Goal: Task Accomplishment & Management: Use online tool/utility

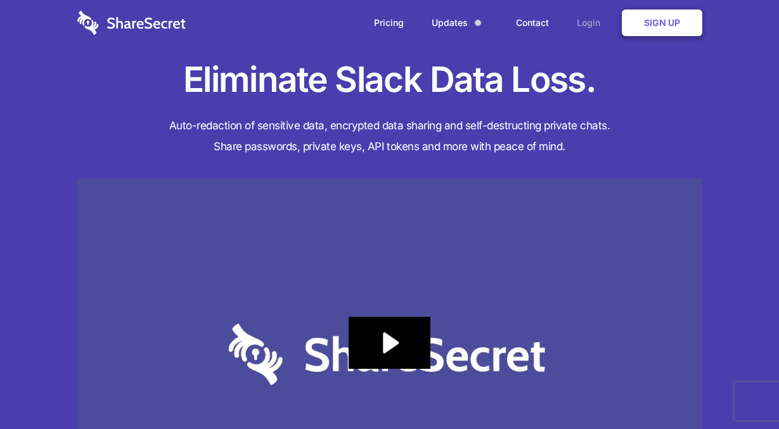
click at [582, 35] on link "Login" at bounding box center [591, 22] width 55 height 39
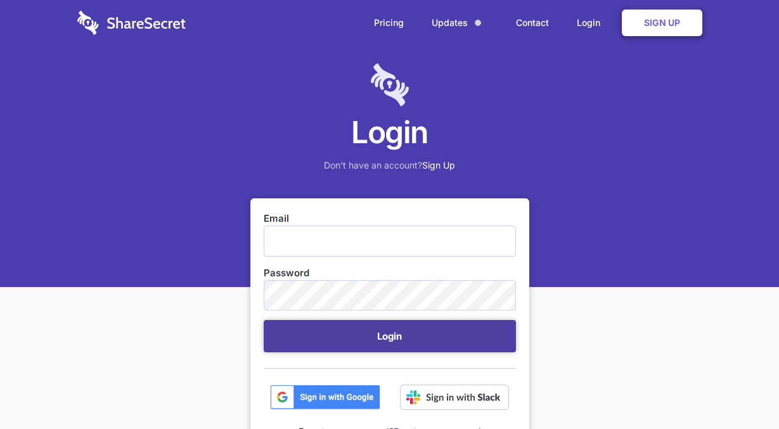
type input "[EMAIL_ADDRESS][DOMAIN_NAME]"
click at [394, 342] on button "Login" at bounding box center [390, 336] width 252 height 32
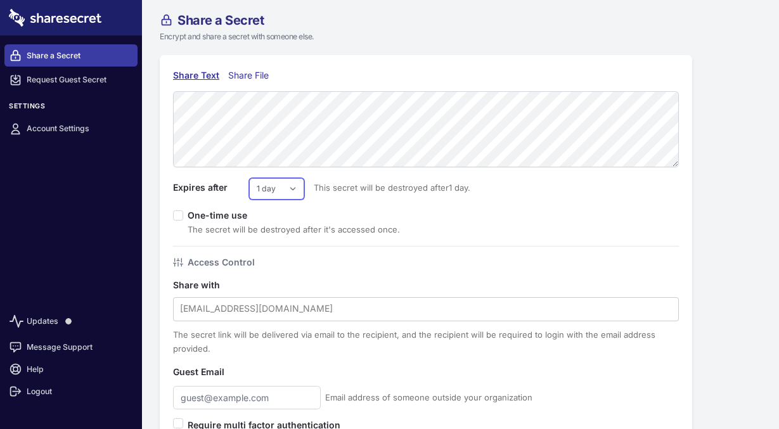
click at [284, 193] on select "1 day 2 days 3 days 4 days 5 days 6 days 7 days" at bounding box center [276, 189] width 55 height 22
select select "7"
click at [249, 178] on select "1 day 2 days 3 days 4 days 5 days 6 days 7 days" at bounding box center [276, 189] width 55 height 22
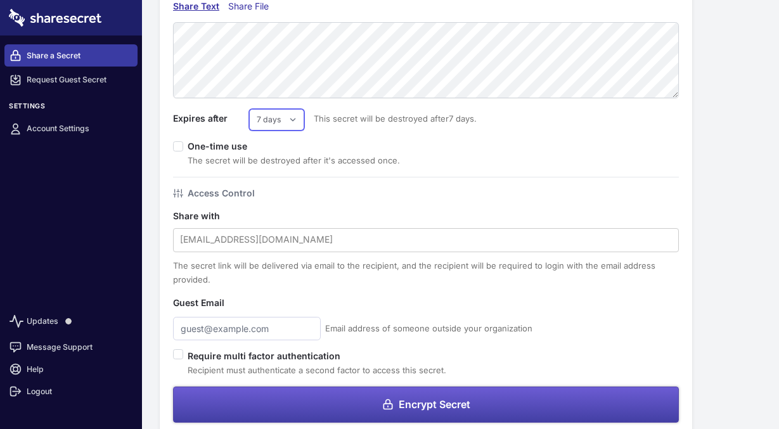
scroll to position [90, 0]
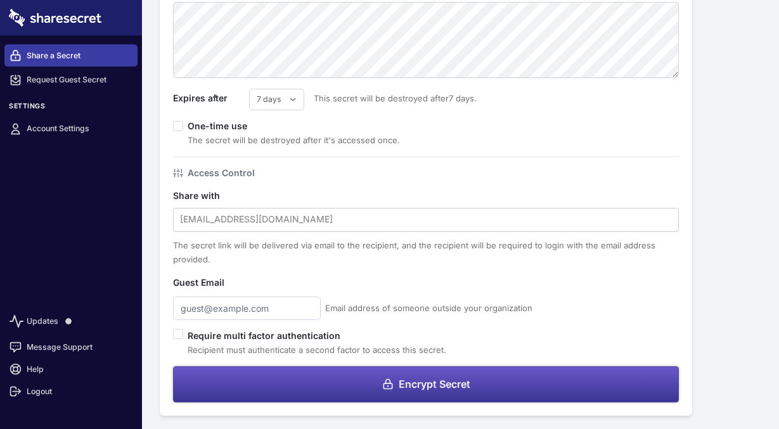
click at [293, 381] on button "Encrypt Secret" at bounding box center [426, 384] width 506 height 36
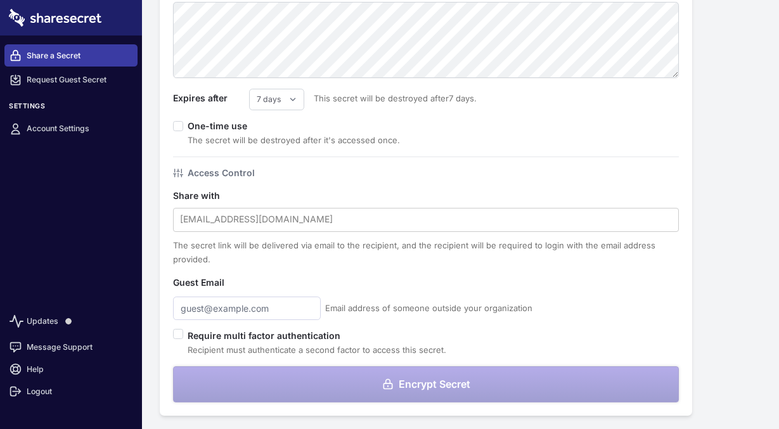
scroll to position [0, 0]
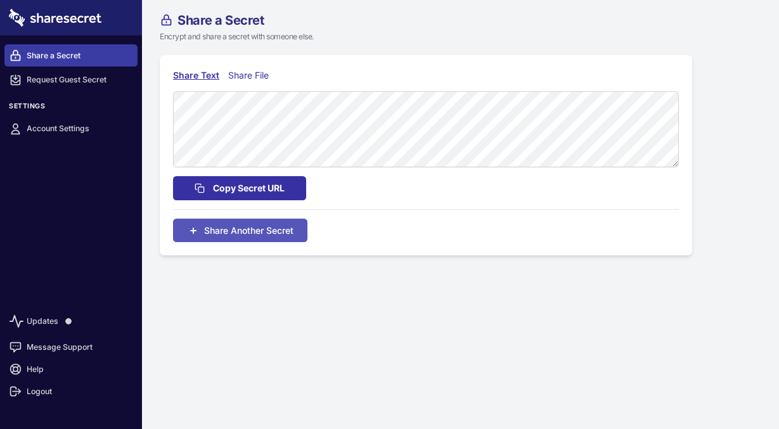
click at [255, 189] on span "Copy Secret URL" at bounding box center [249, 188] width 72 height 14
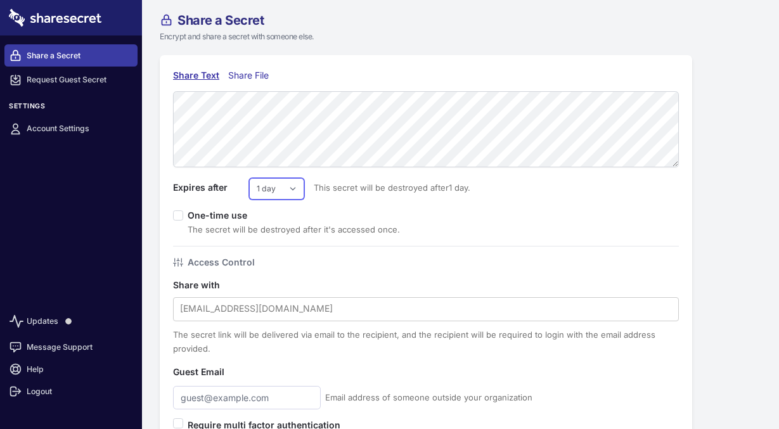
click at [281, 188] on select "1 day 2 days 3 days 4 days 5 days 6 days 7 days" at bounding box center [276, 189] width 55 height 22
select select "7"
click at [249, 178] on select "1 day 2 days 3 days 4 days 5 days 6 days 7 days" at bounding box center [276, 189] width 55 height 22
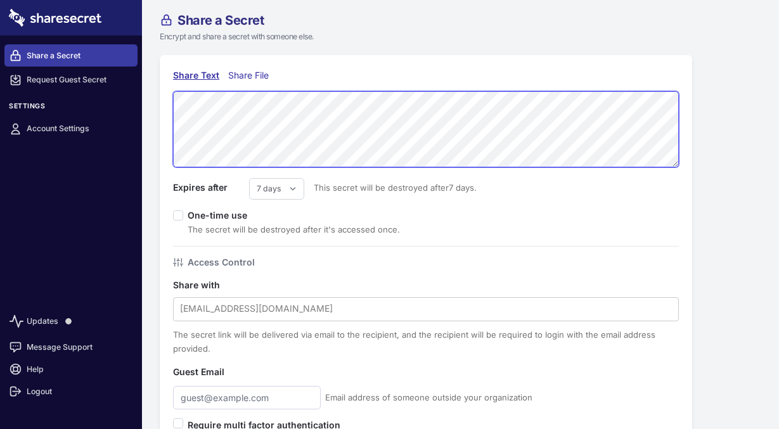
scroll to position [90, 0]
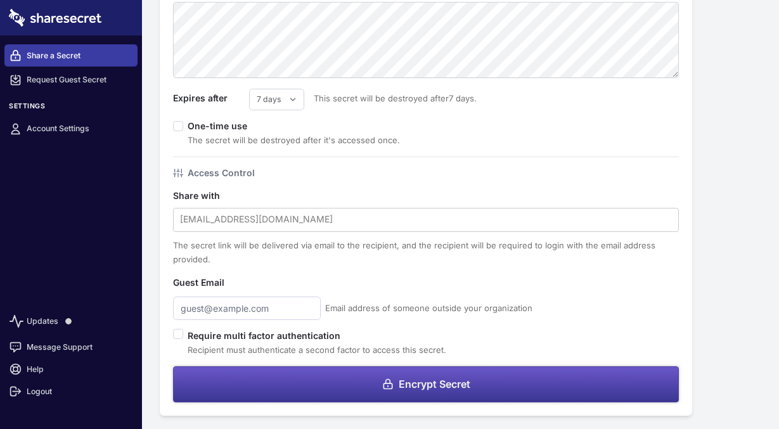
click at [262, 380] on button "Encrypt Secret" at bounding box center [426, 384] width 506 height 36
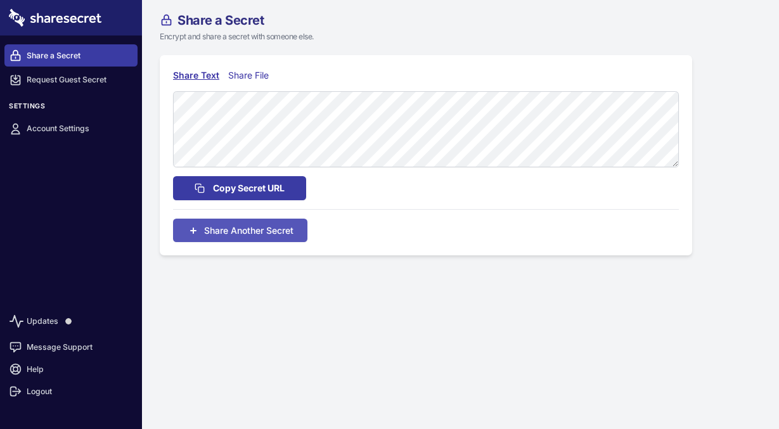
scroll to position [0, 0]
click at [258, 194] on span "Copy Secret URL" at bounding box center [249, 188] width 72 height 14
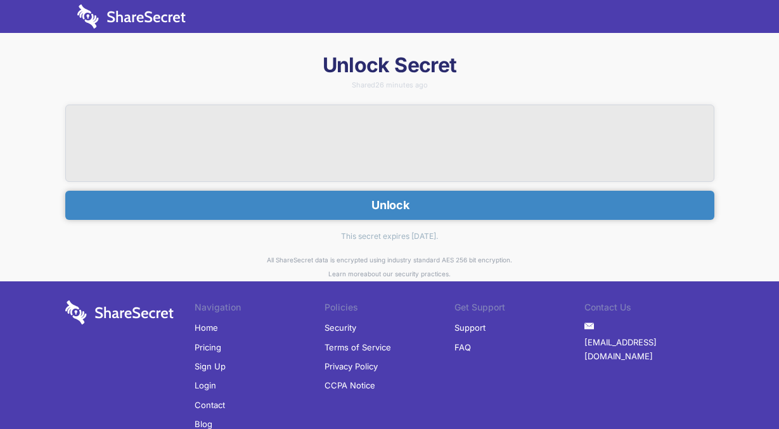
click at [335, 212] on button "Unlock" at bounding box center [389, 205] width 649 height 29
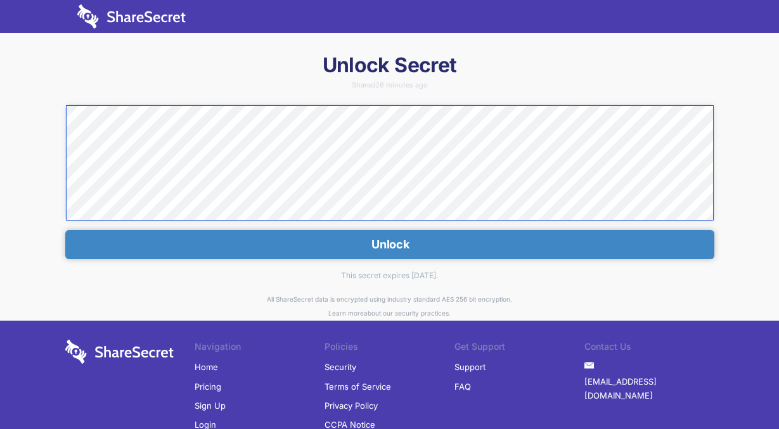
click at [32, 112] on div "Unlock Secret Shared 26 minutes ago Unlock This secret expires [DATE]. All Shar…" at bounding box center [389, 279] width 779 height 455
